Goal: Find specific page/section: Find specific page/section

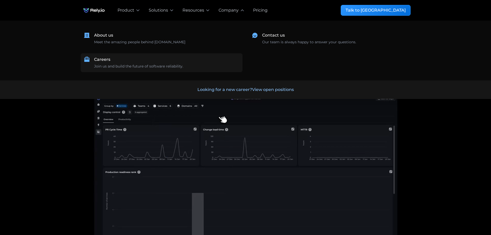
click at [145, 69] on link "Careers Join us and build the future of software reliability." at bounding box center [162, 62] width 162 height 19
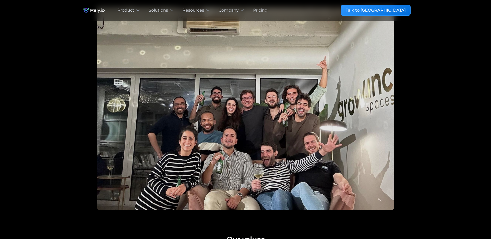
scroll to position [146, 0]
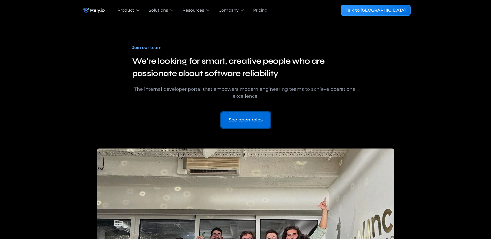
click at [238, 126] on link "See open roles" at bounding box center [245, 120] width 49 height 16
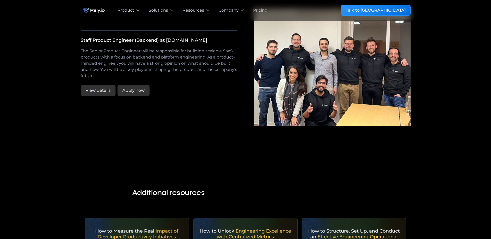
scroll to position [969, 0]
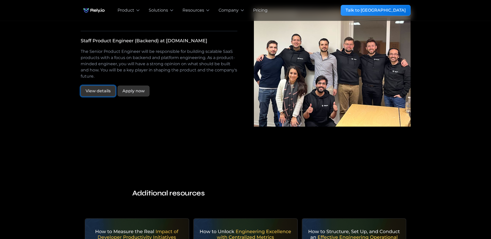
click at [105, 86] on link "View details" at bounding box center [98, 91] width 35 height 11
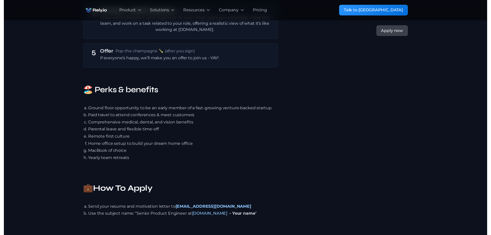
scroll to position [1052, 0]
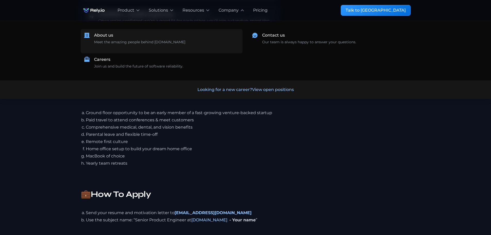
click at [153, 37] on div "About us Meet the amazing people behind [DOMAIN_NAME] ‍" at bounding box center [166, 41] width 145 height 18
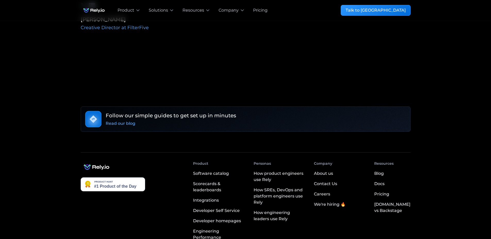
scroll to position [1742, 0]
